Goal: Information Seeking & Learning: Learn about a topic

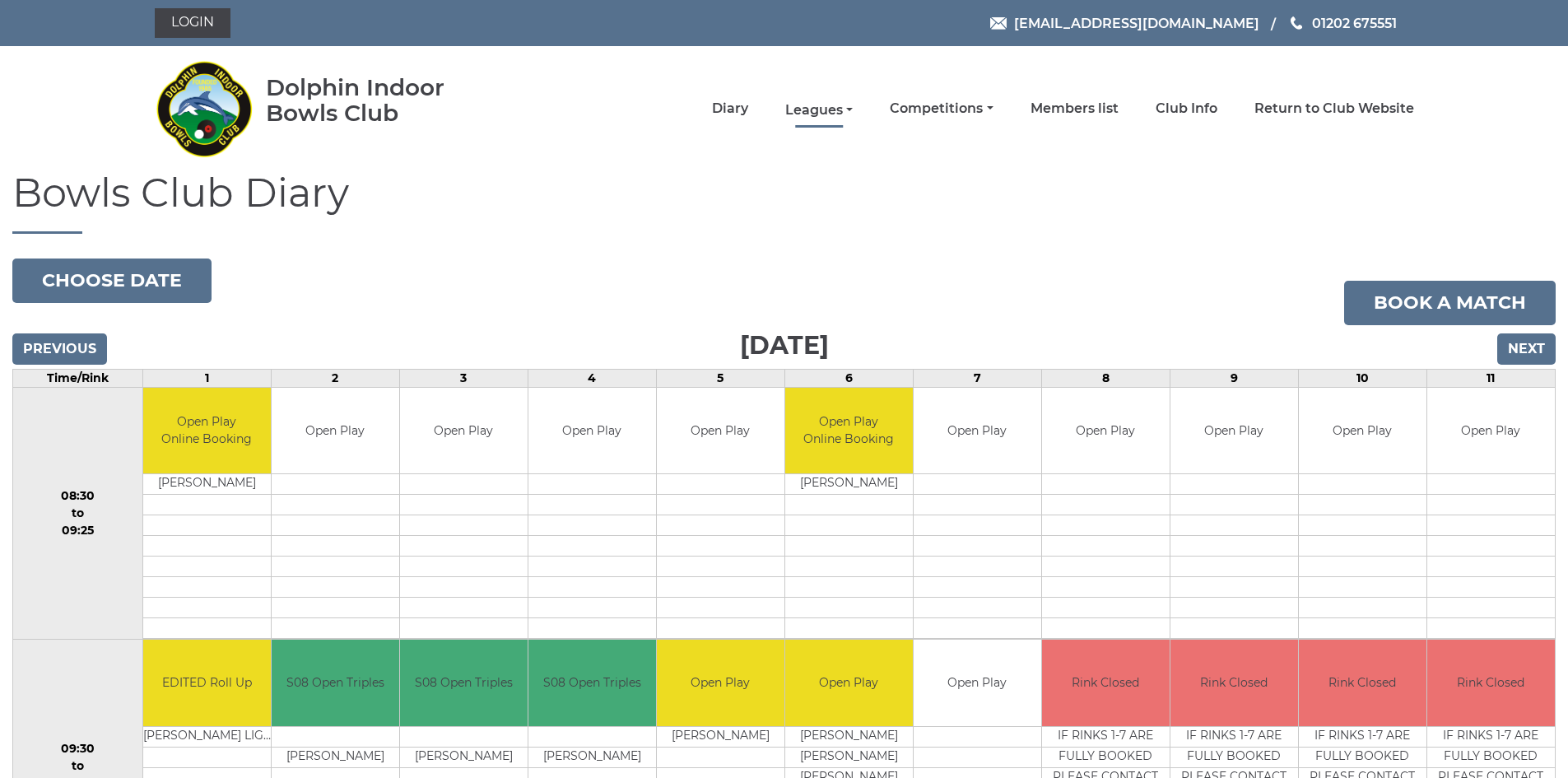
click at [834, 108] on link "Leagues" at bounding box center [818, 110] width 68 height 18
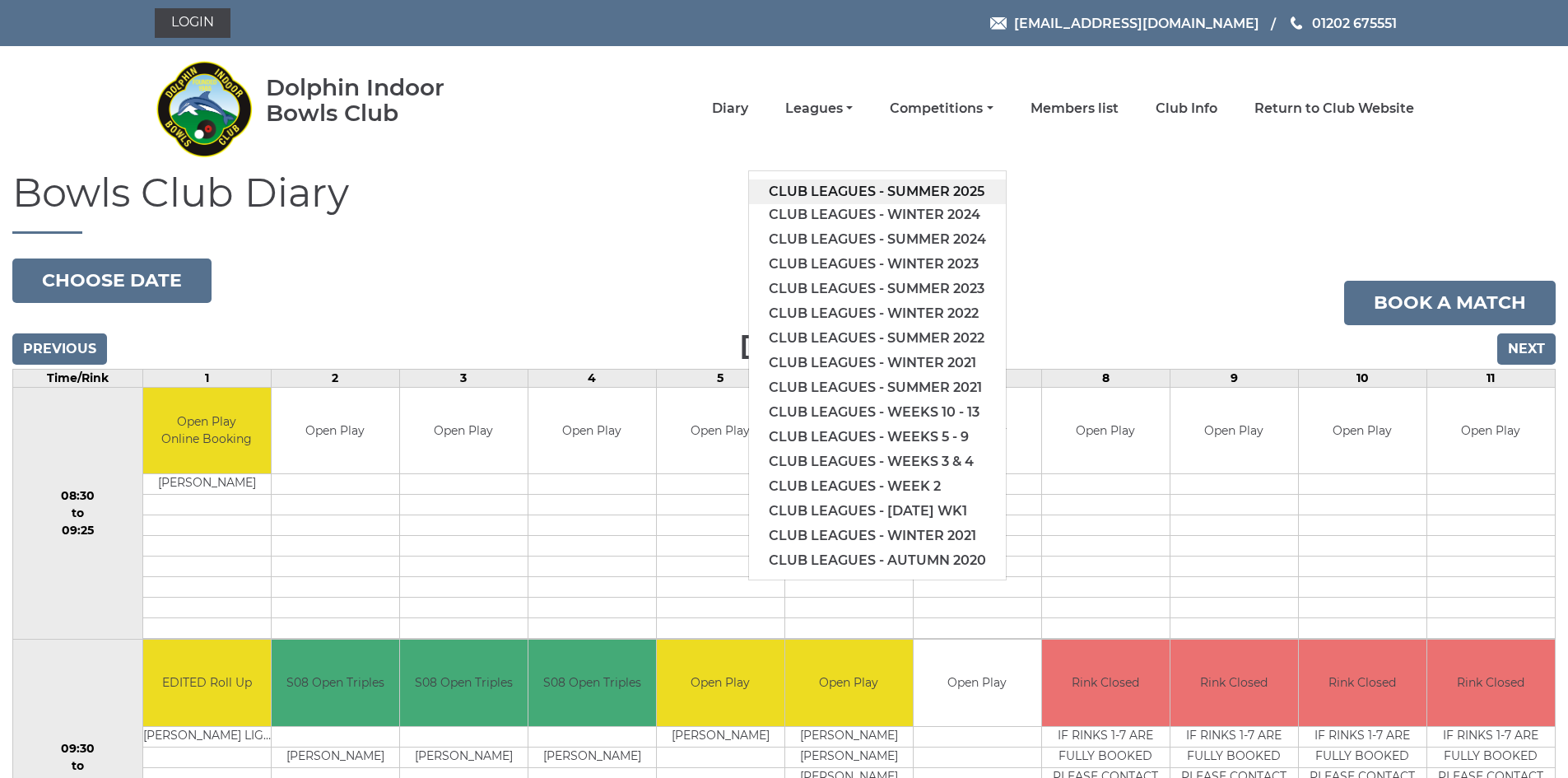
click at [890, 189] on link "Club leagues - Summer 2025" at bounding box center [877, 191] width 257 height 25
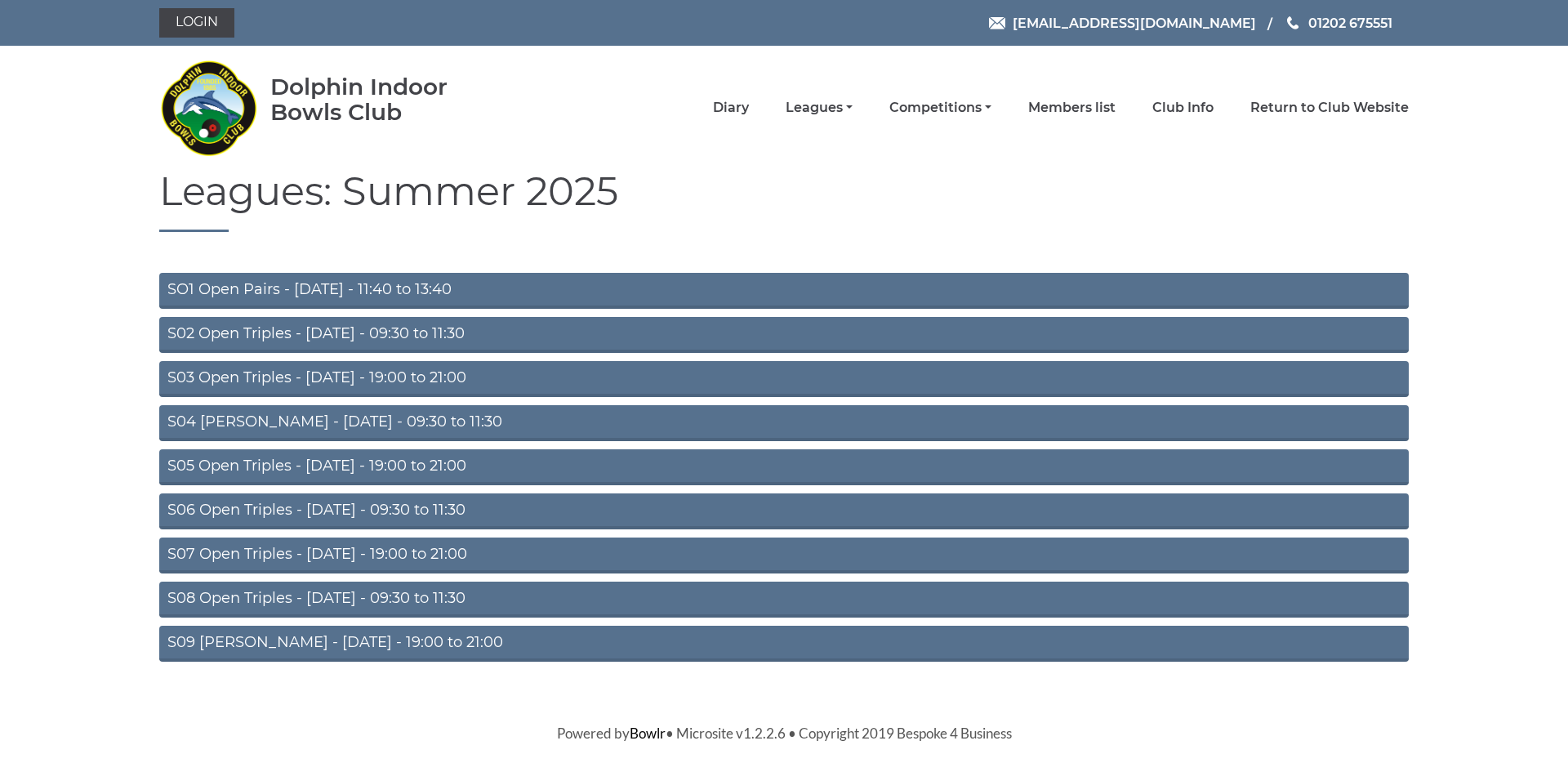
click at [701, 593] on link "S08 Open Triples - Friday - 09:30 to 11:30" at bounding box center [784, 599] width 1250 height 36
